Goal: Information Seeking & Learning: Learn about a topic

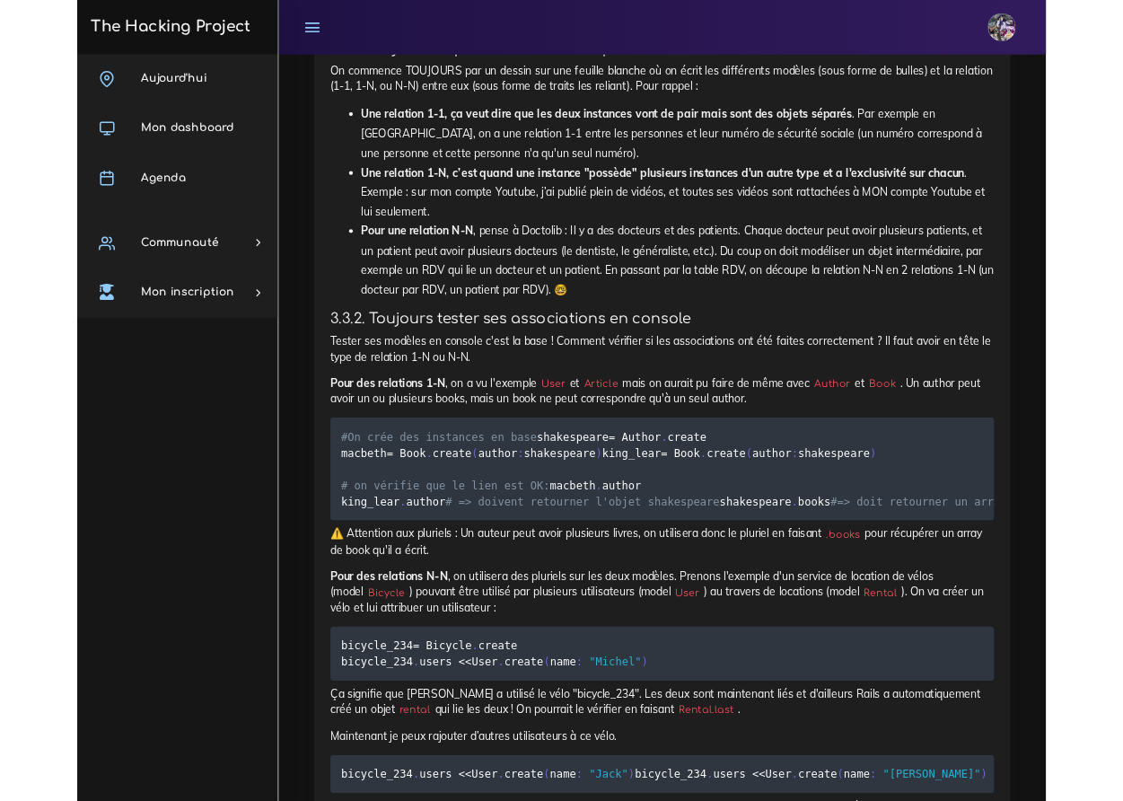
scroll to position [13332, 0]
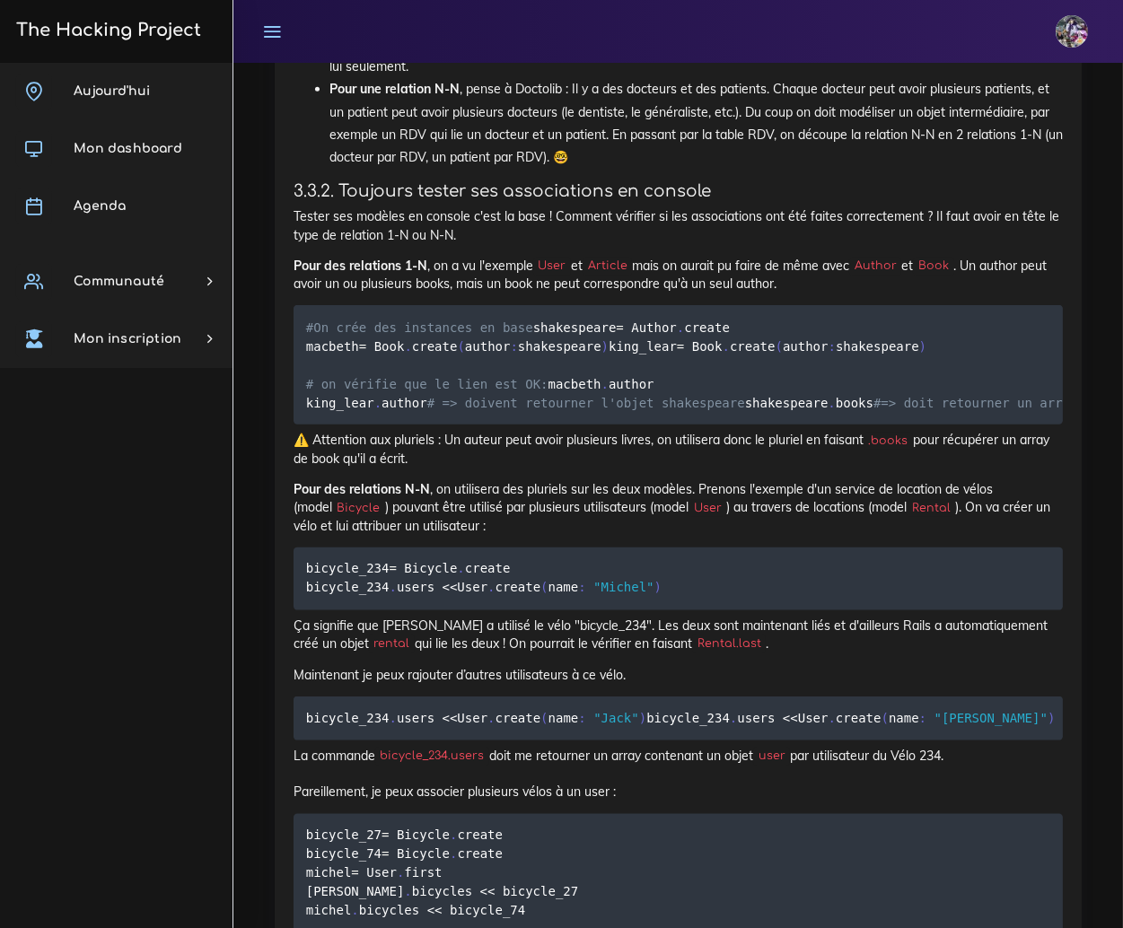
drag, startPoint x: 770, startPoint y: 705, endPoint x: 310, endPoint y: 687, distance: 460.9
drag, startPoint x: 301, startPoint y: 655, endPoint x: 664, endPoint y: 722, distance: 369.6
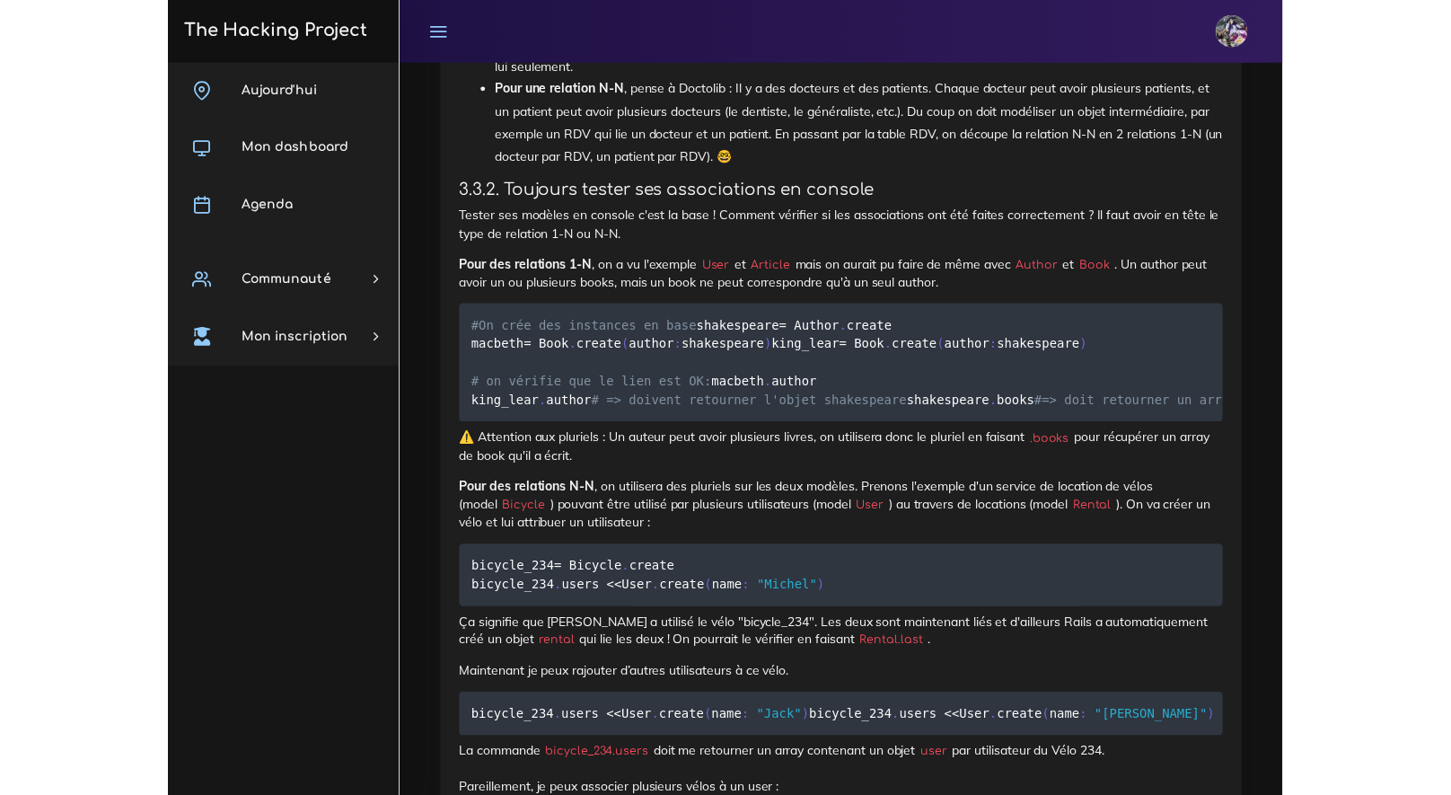
scroll to position [12747, 0]
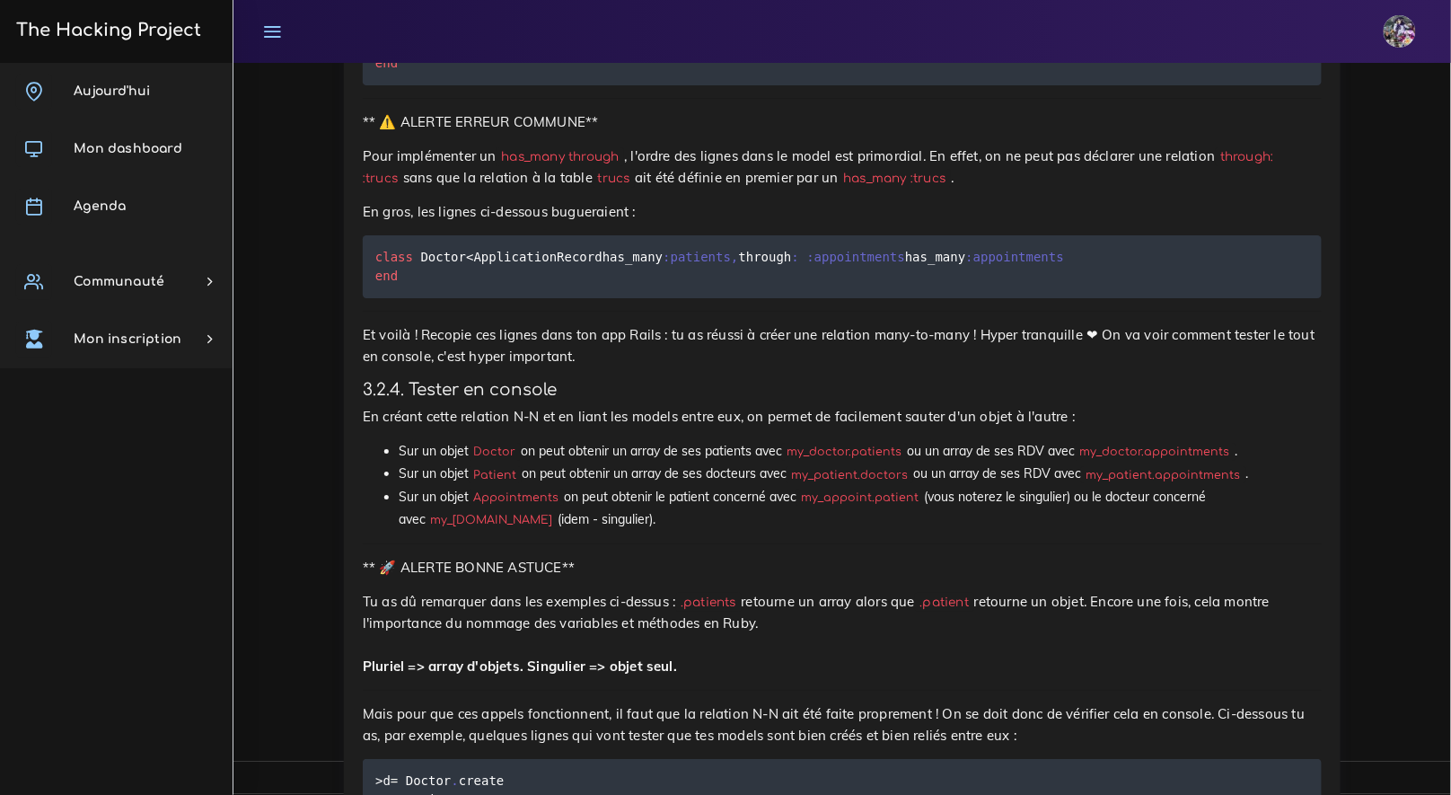
drag, startPoint x: 637, startPoint y: 486, endPoint x: 596, endPoint y: 501, distance: 43.2
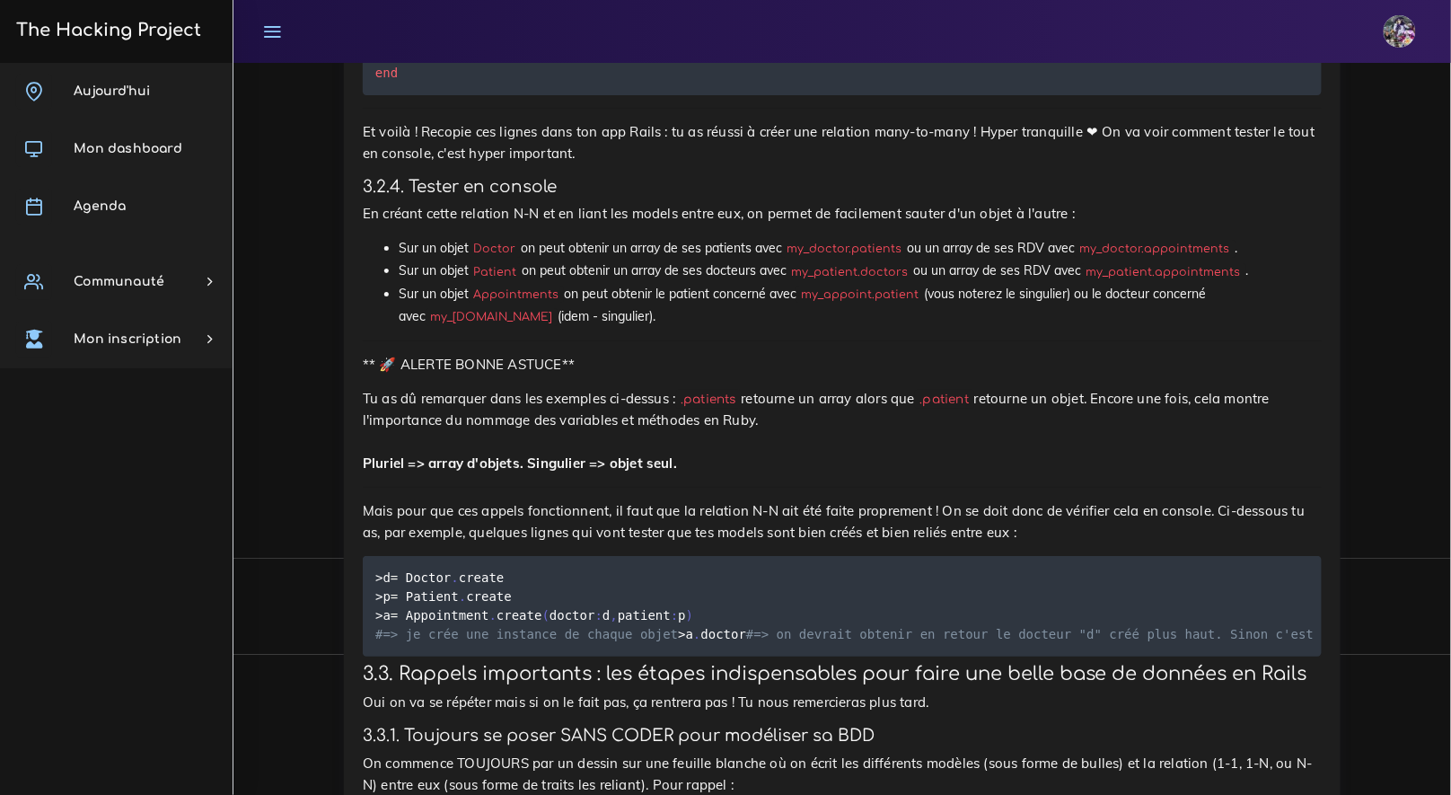
scroll to position [12988, 0]
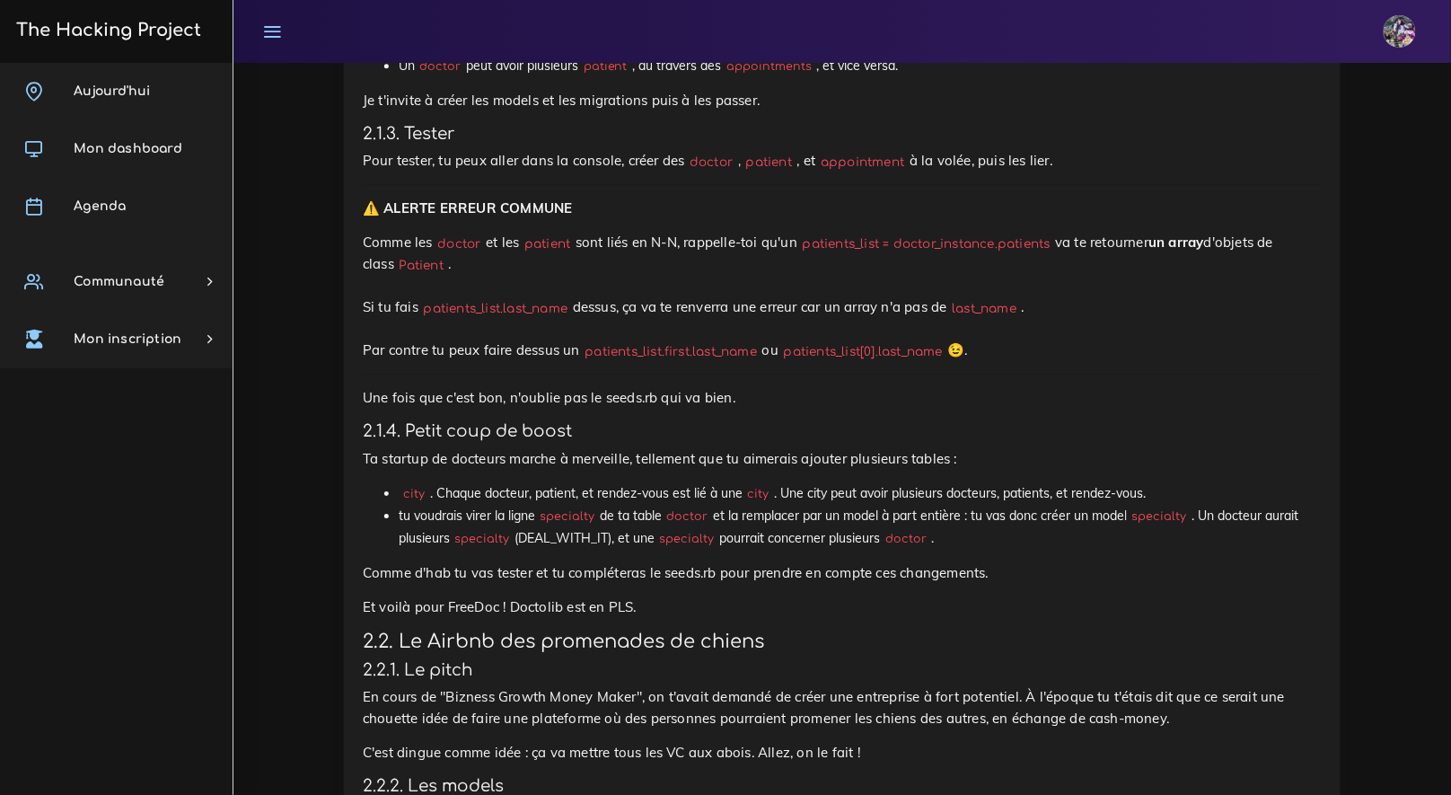
scroll to position [1573, 0]
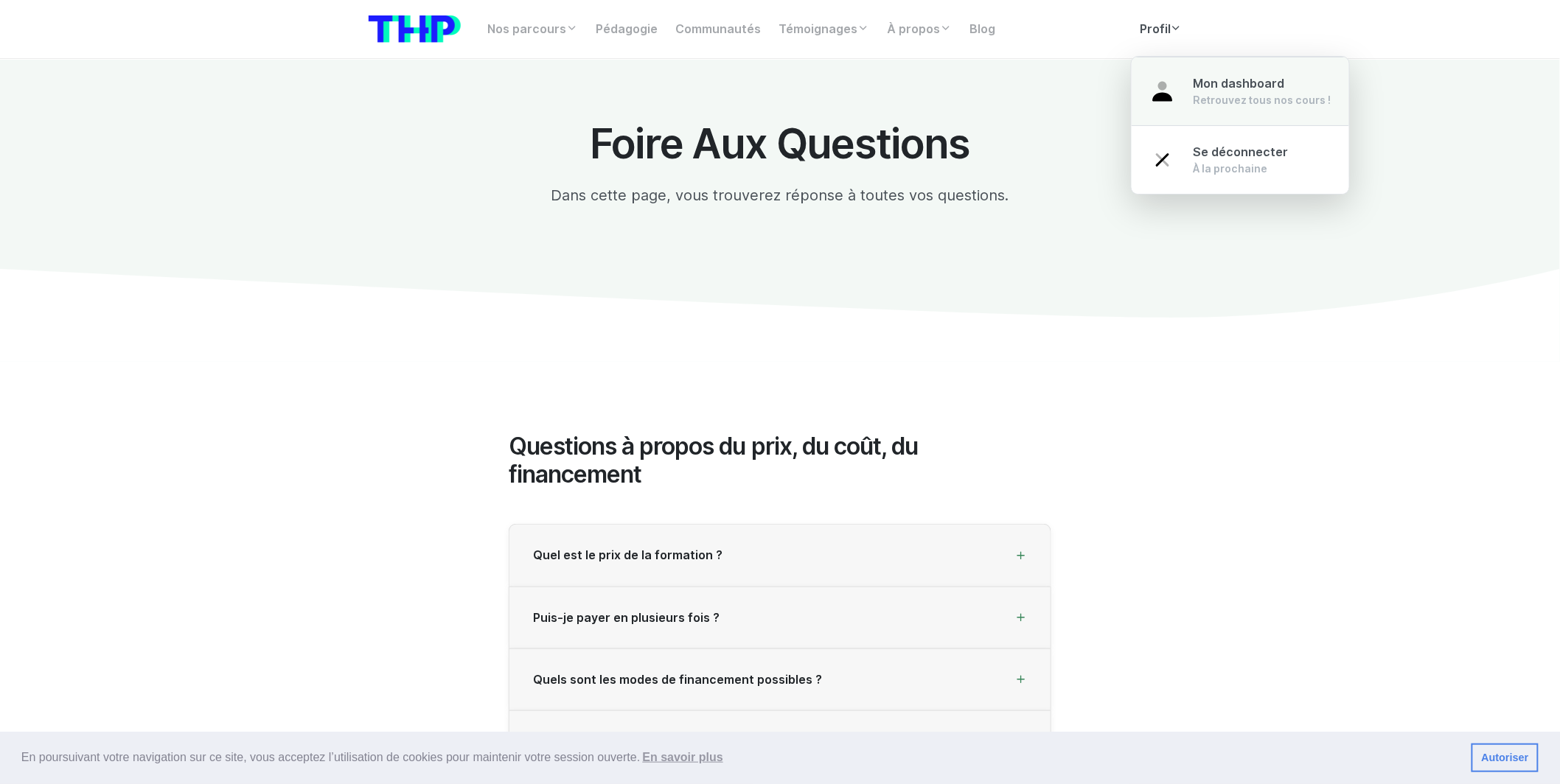
click at [1226, 91] on div "Mon dashboard Retrouvez tous nos cours !" at bounding box center [1262, 92] width 138 height 33
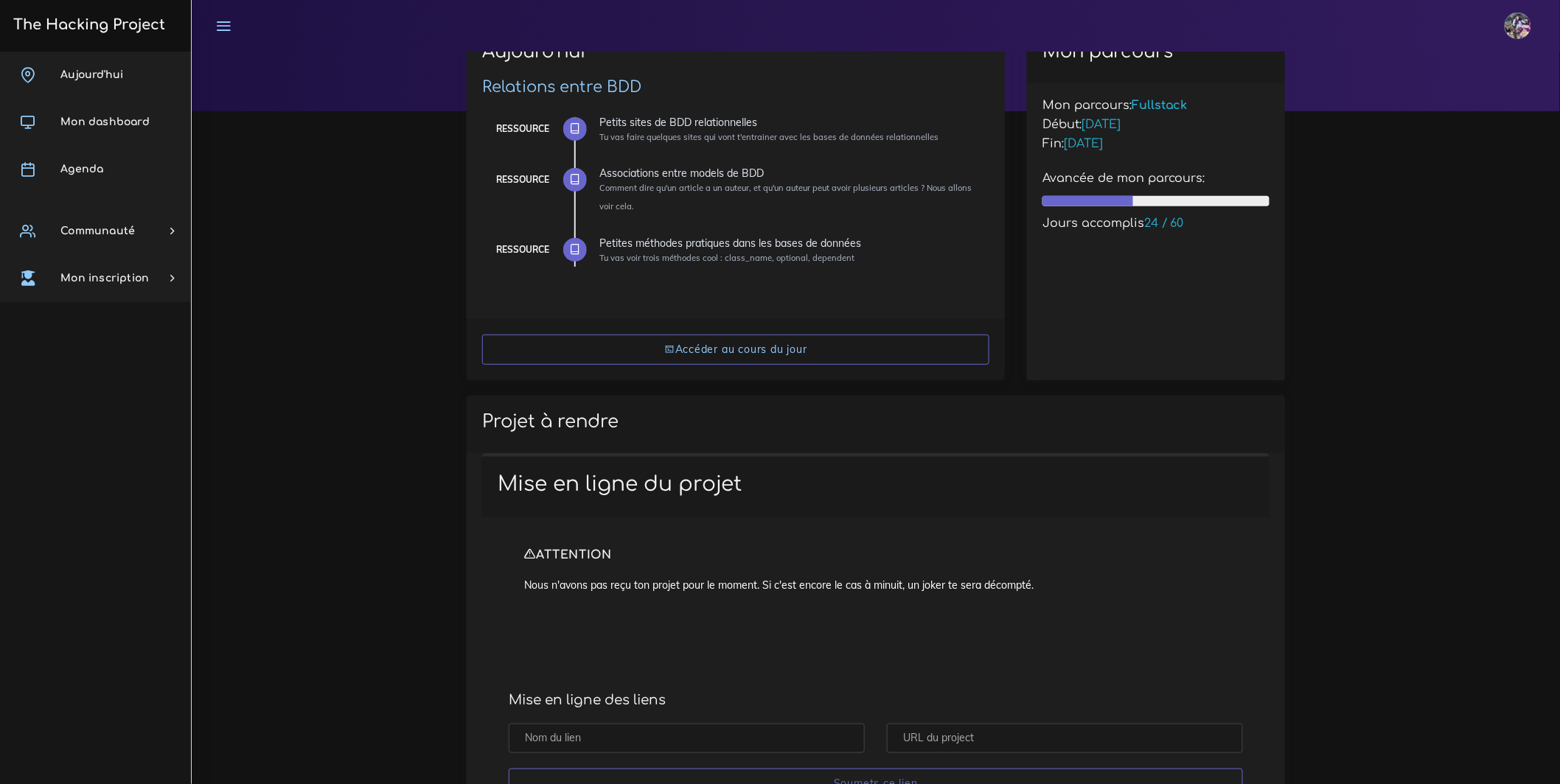
scroll to position [163, 0]
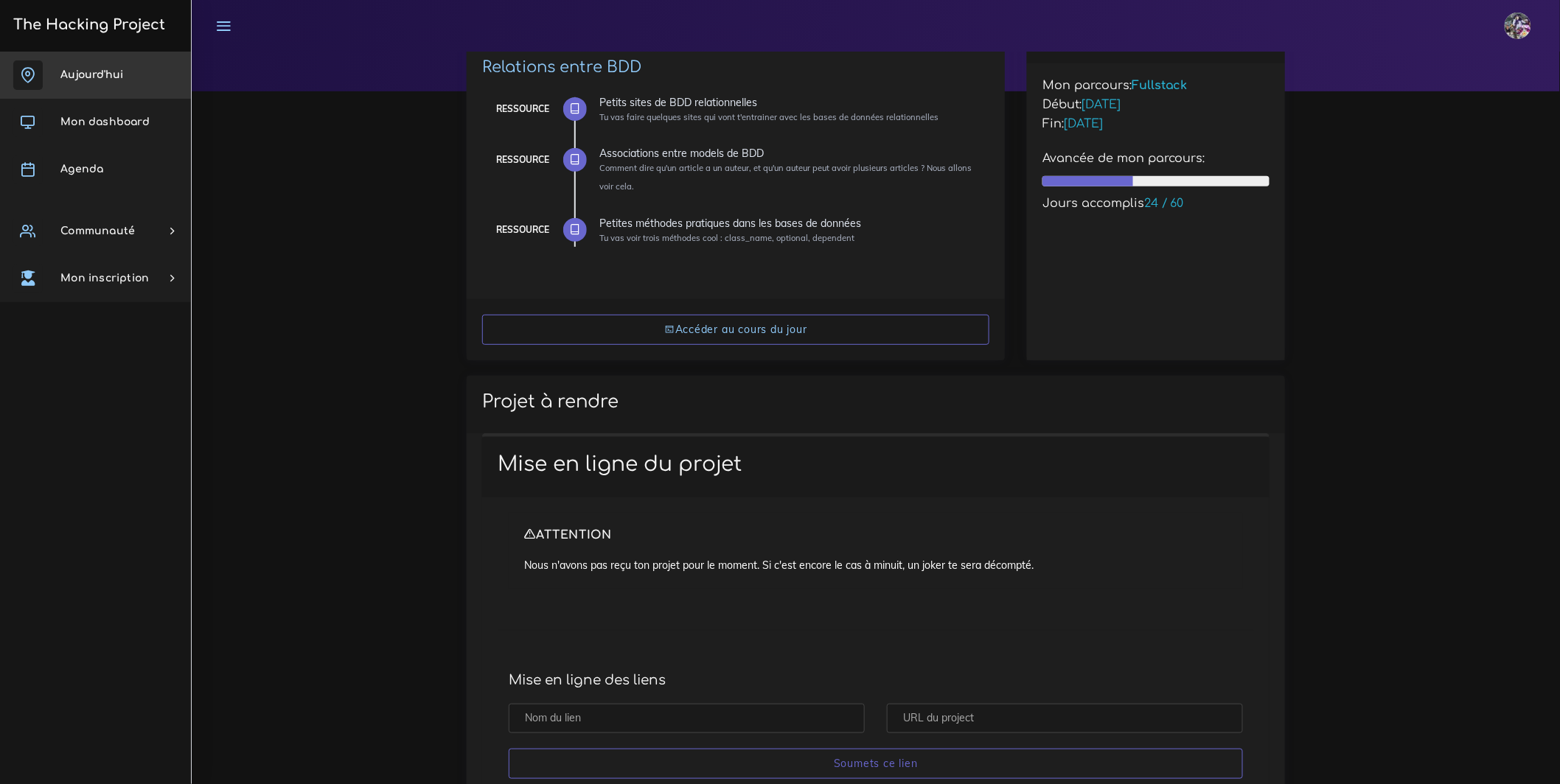
click at [96, 74] on span "Aujourd'hui" at bounding box center [92, 74] width 62 height 11
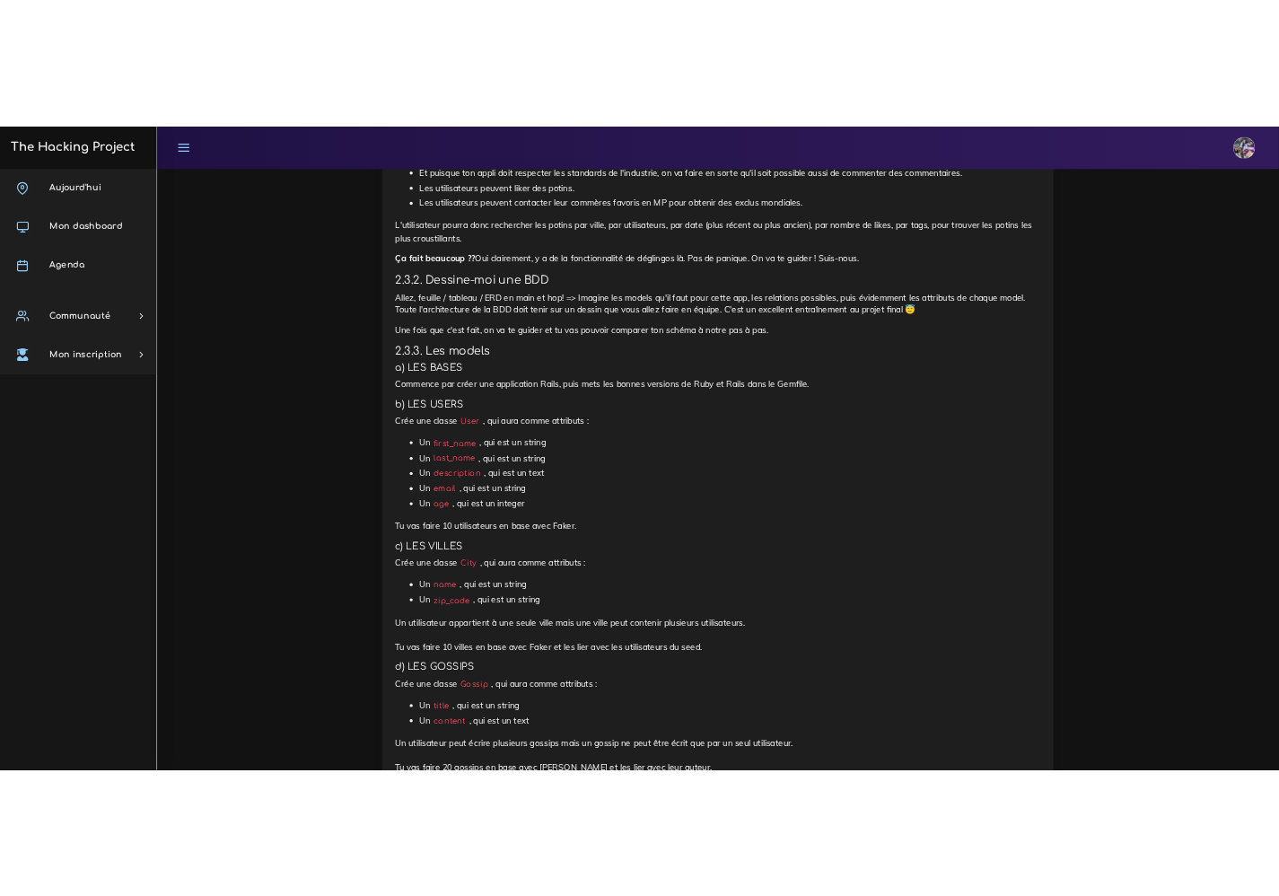
scroll to position [2595, 0]
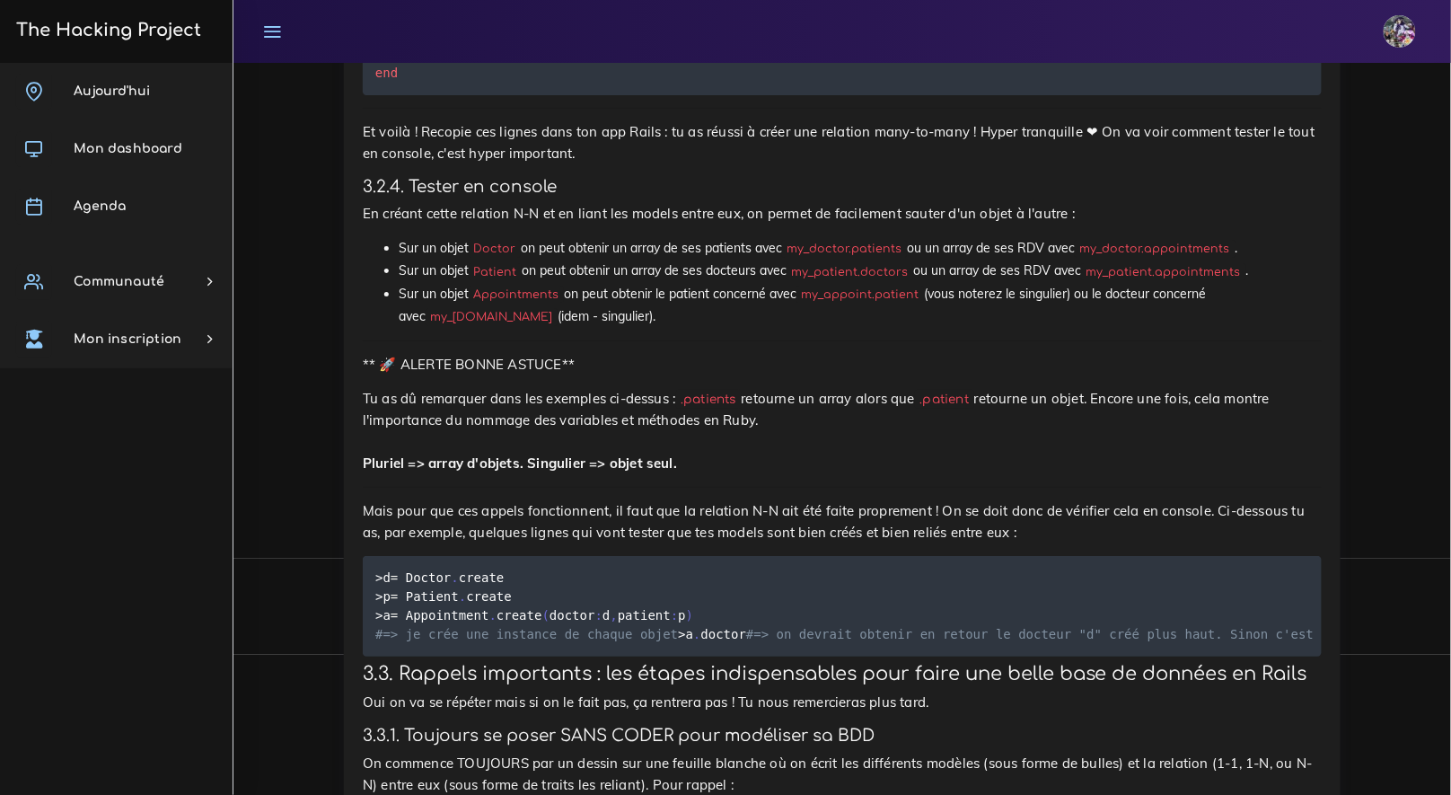
scroll to position [12954, 0]
